Goal: Obtain resource: Download file/media

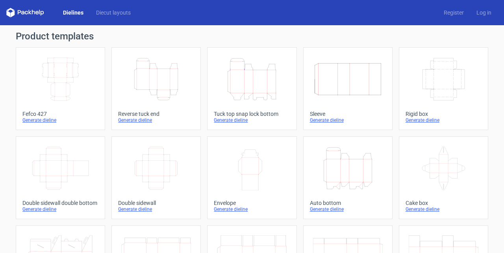
click at [346, 177] on icon "Height Depth Width" at bounding box center [348, 168] width 70 height 44
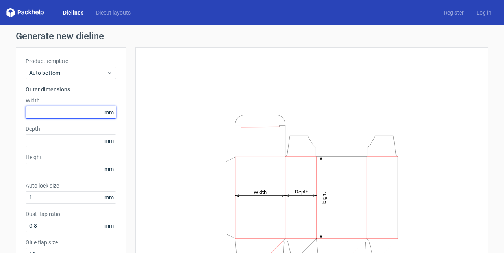
click at [42, 116] on input "text" at bounding box center [71, 112] width 91 height 13
type input "1"
type input "245"
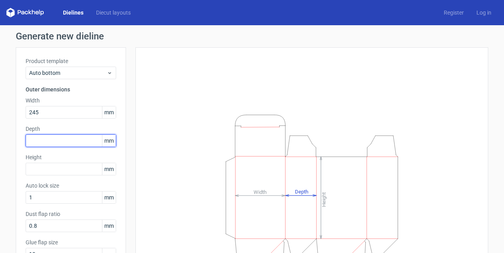
click at [35, 139] on input "text" at bounding box center [71, 140] width 91 height 13
type input "135"
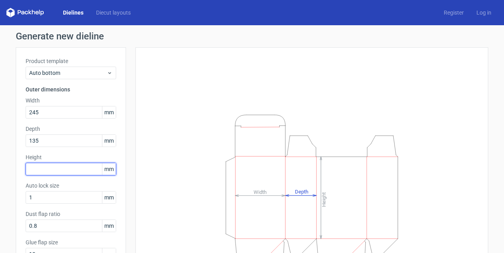
click at [39, 169] on input "text" at bounding box center [71, 169] width 91 height 13
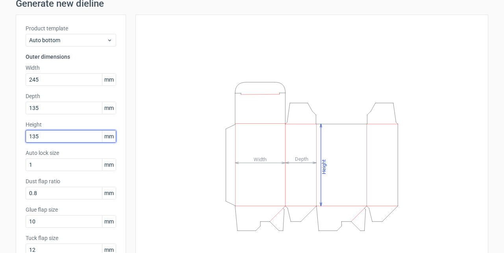
scroll to position [79, 0]
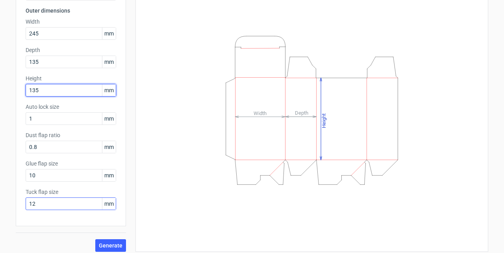
type input "135"
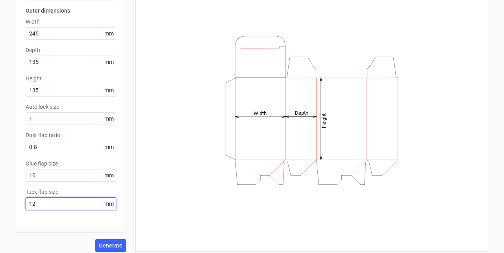
drag, startPoint x: 40, startPoint y: 203, endPoint x: 24, endPoint y: 203, distance: 15.7
click at [26, 203] on input "12" at bounding box center [71, 203] width 91 height 13
type input "20"
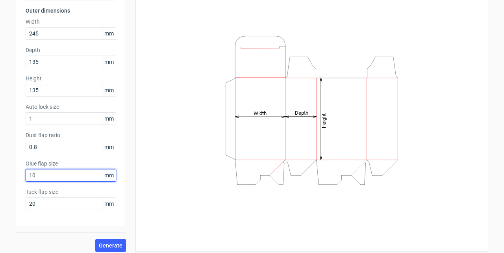
drag, startPoint x: 43, startPoint y: 174, endPoint x: 13, endPoint y: 171, distance: 30.5
click at [13, 171] on div "Generate new dieline Product template Auto bottom Outer dimensions Width 245 mm…" at bounding box center [252, 101] width 504 height 311
type input "3"
type input "20"
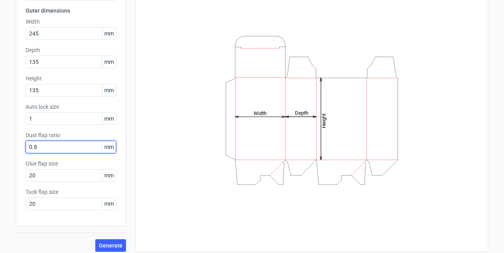
click at [63, 146] on input "0.8" at bounding box center [71, 146] width 91 height 13
drag, startPoint x: 58, startPoint y: 146, endPoint x: 12, endPoint y: 148, distance: 46.1
click at [12, 148] on div "Generate new dieline Product template Auto bottom Outer dimensions Width 245 mm…" at bounding box center [252, 101] width 504 height 311
type input "15"
click at [95, 239] on button "Generate" at bounding box center [110, 245] width 31 height 13
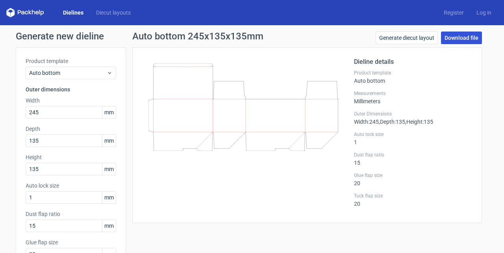
click at [458, 37] on link "Download file" at bounding box center [461, 37] width 41 height 13
